Goal: Task Accomplishment & Management: Complete application form

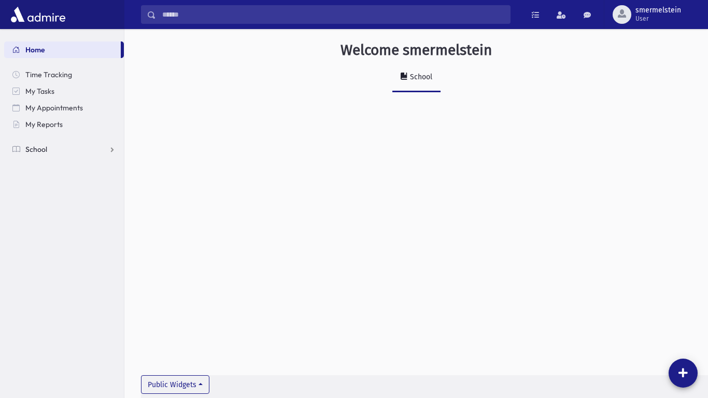
click at [112, 150] on link "School" at bounding box center [64, 149] width 120 height 17
click at [110, 185] on link "Attendance" at bounding box center [64, 182] width 120 height 17
click at [45, 199] on span "Entry" at bounding box center [48, 198] width 18 height 9
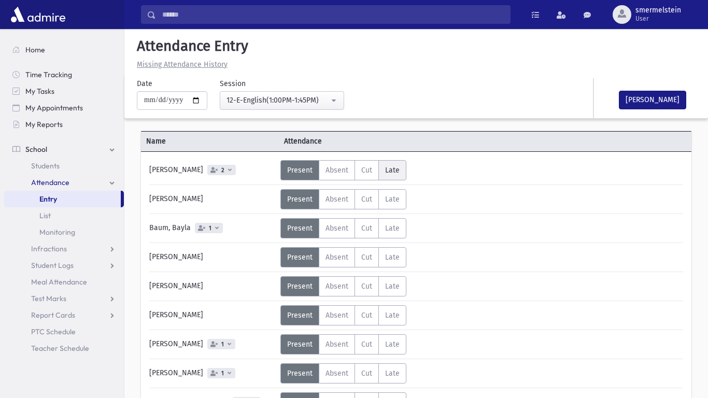
click at [396, 166] on span "Late" at bounding box center [392, 170] width 15 height 9
click at [304, 170] on span "Present" at bounding box center [299, 170] width 25 height 9
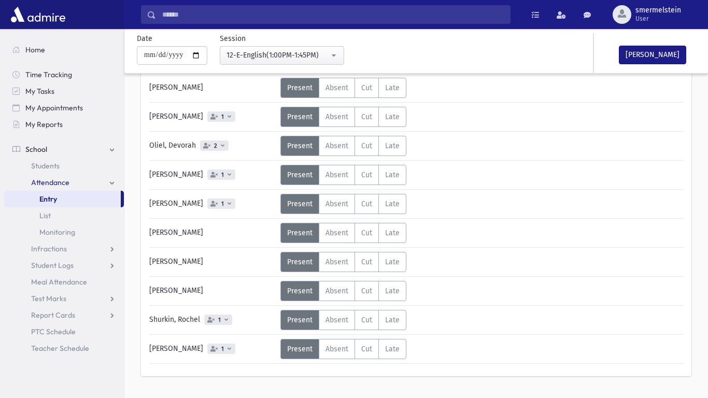
scroll to position [716, 0]
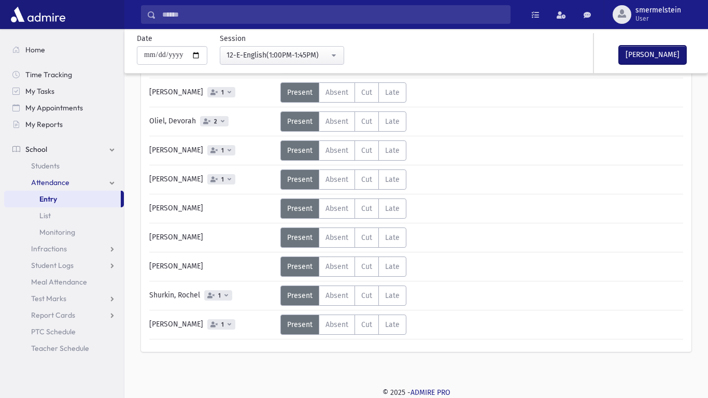
click at [646, 55] on button "Mark Done" at bounding box center [652, 55] width 67 height 19
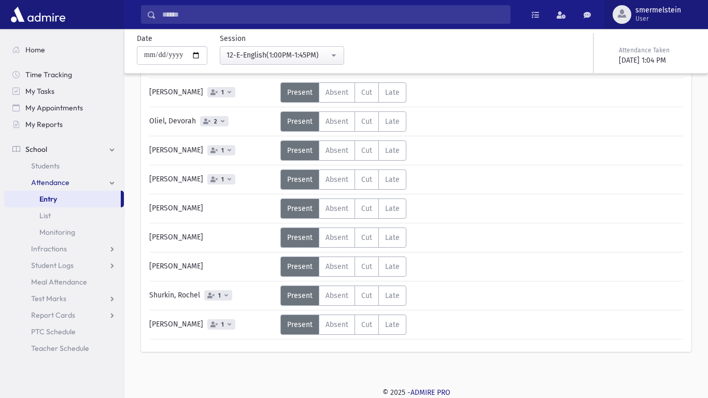
click at [652, 19] on span "User" at bounding box center [659, 19] width 46 height 8
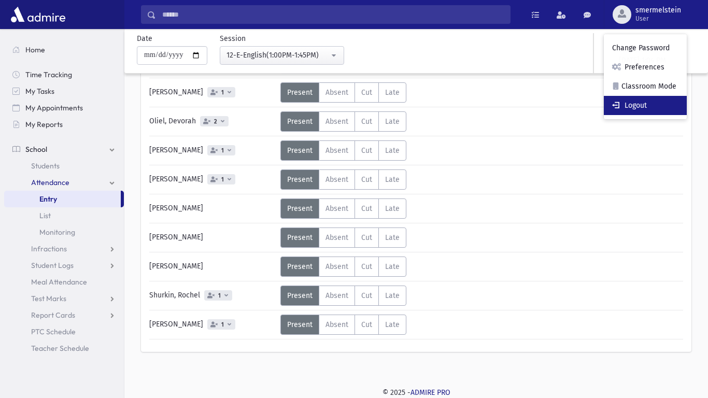
click at [646, 108] on link "Logout" at bounding box center [645, 105] width 83 height 19
